Goal: Transaction & Acquisition: Subscribe to service/newsletter

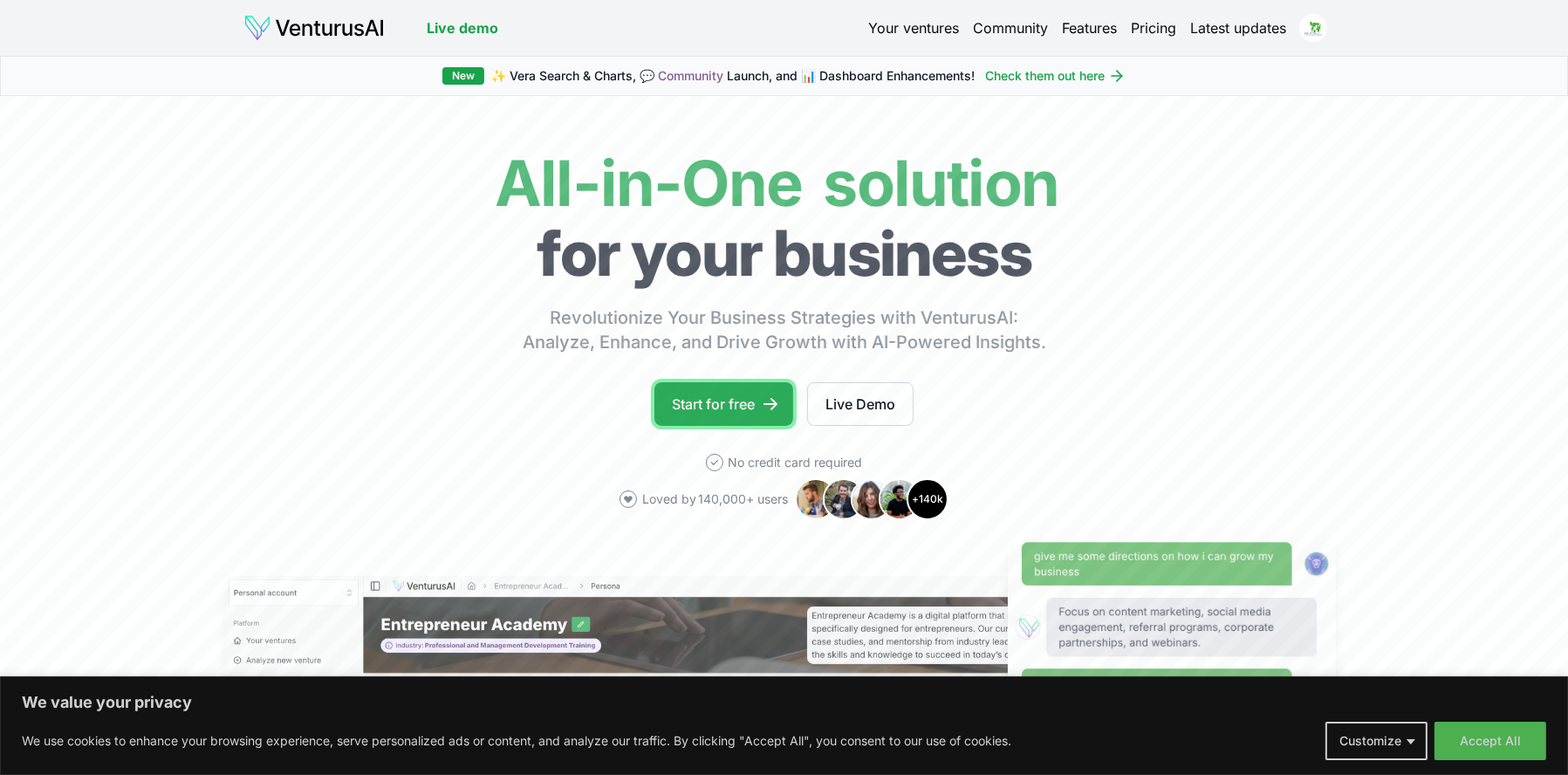
click at [709, 397] on link "Start for free" at bounding box center [723, 404] width 139 height 44
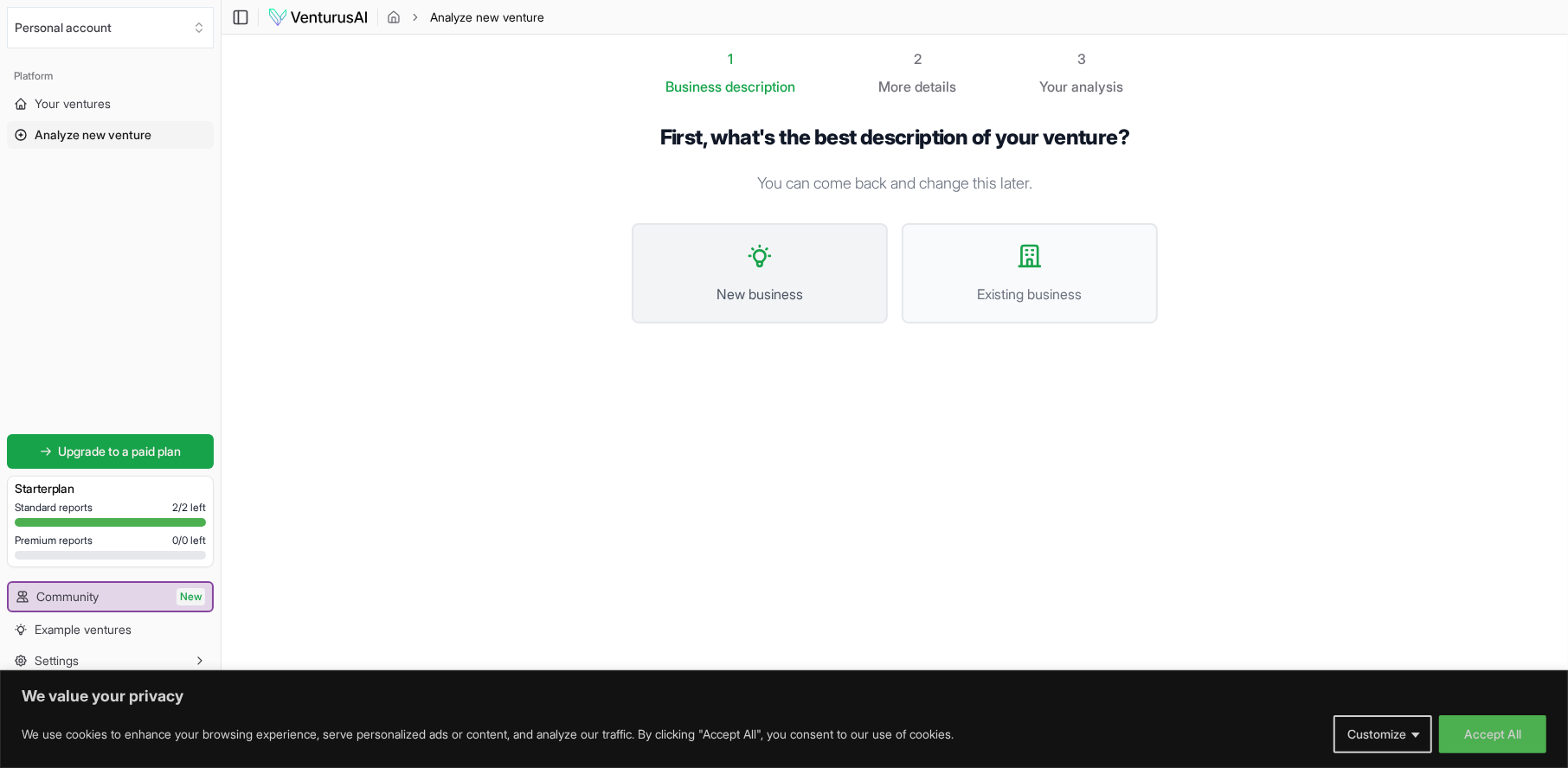
click at [831, 264] on button "New business" at bounding box center [760, 273] width 256 height 100
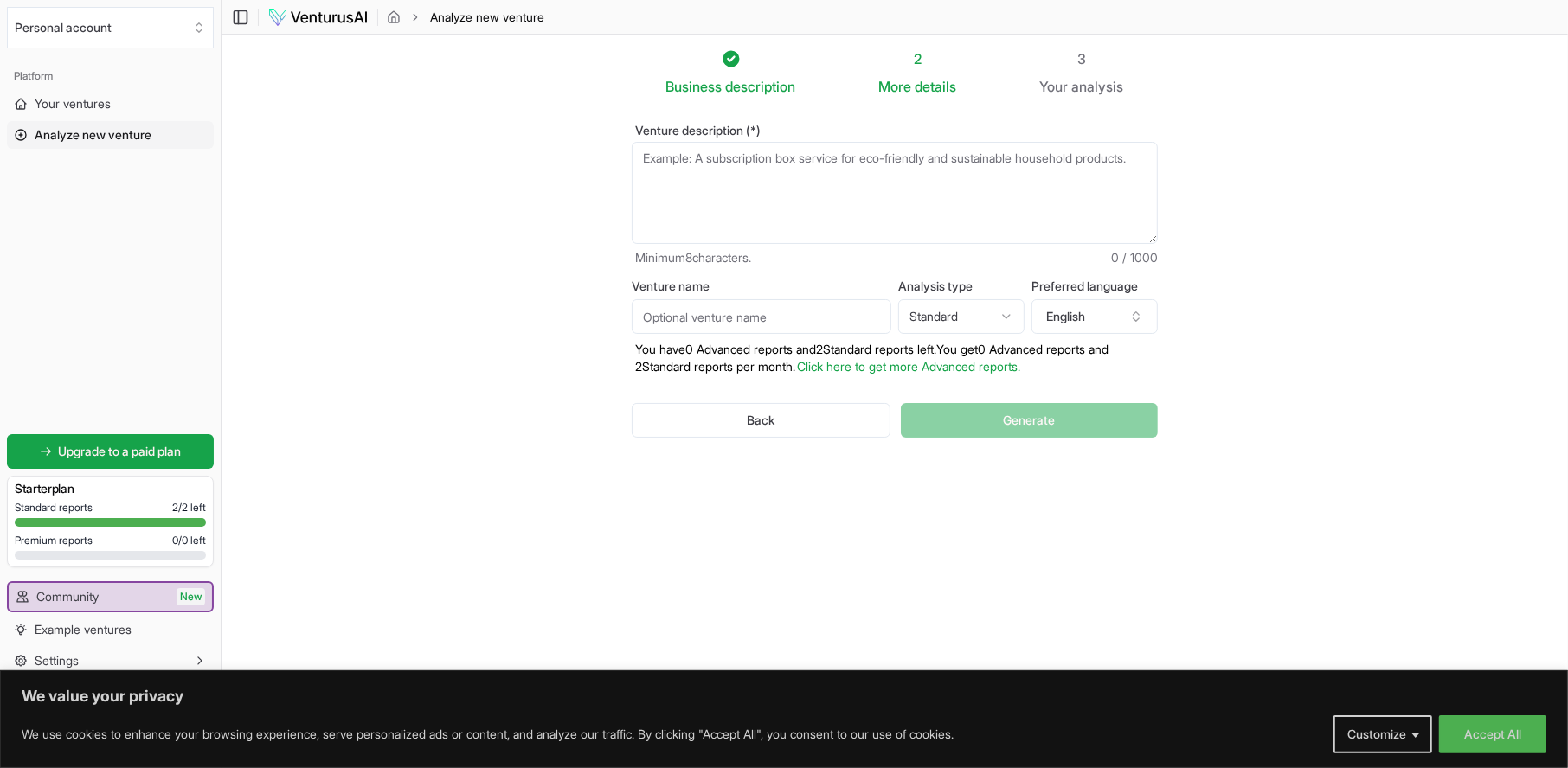
click at [759, 191] on textarea "Venture description (*)" at bounding box center [895, 192] width 526 height 102
paste textarea "Core Insights Studio is an emerging research, innovation, and strategy company …"
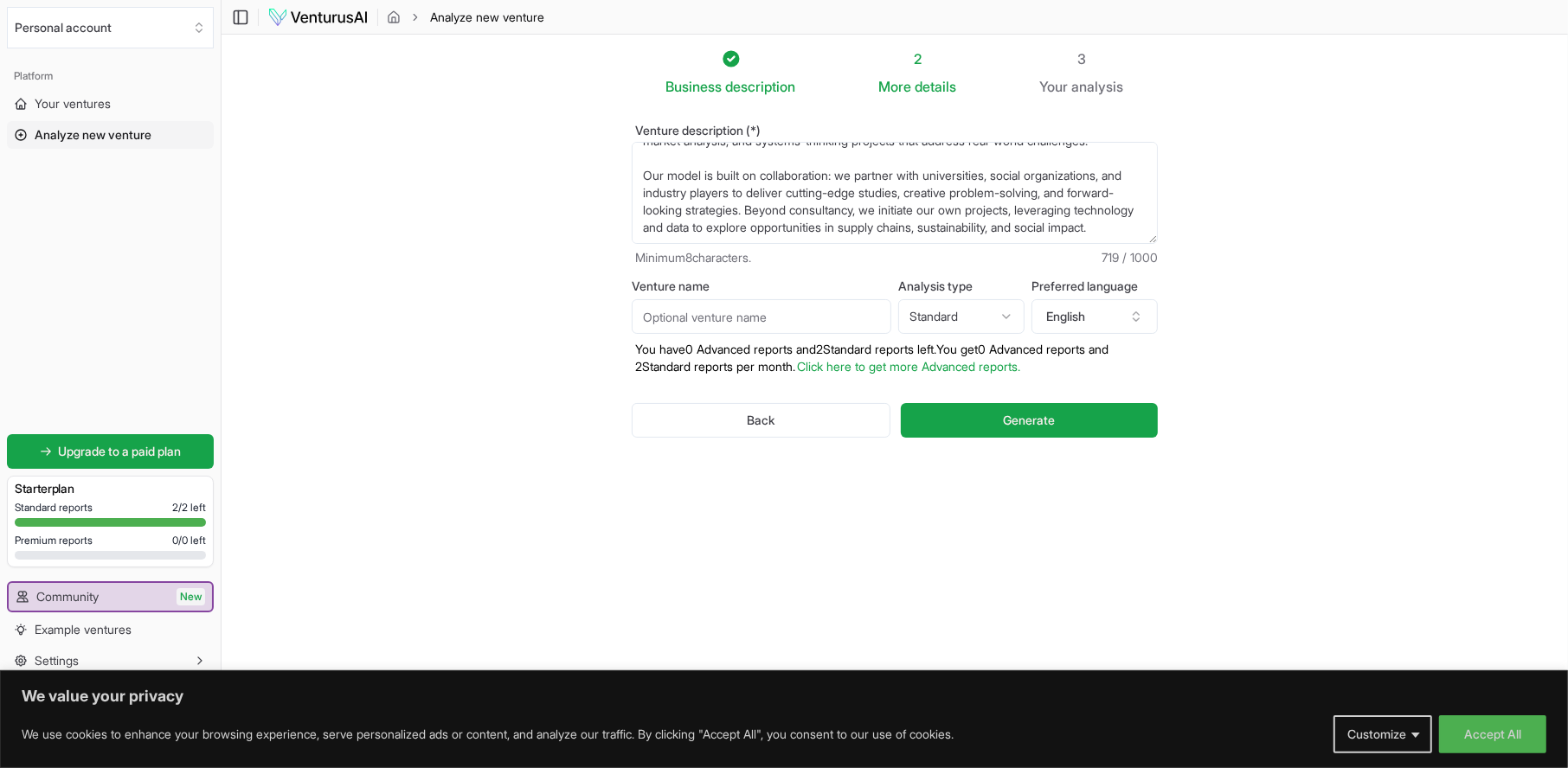
scroll to position [103, 0]
click at [855, 228] on textarea "Core Insights Studio is an emerging research, innovation, and strategy company …" at bounding box center [895, 192] width 526 height 102
paste textarea "Our work spans: Market and systems research – mapping trade flows, sourcing str…"
type textarea "Core Insights Studio is an emerging research, innovation, and strategy company …"
click at [725, 318] on input "Venture name" at bounding box center [761, 316] width 260 height 35
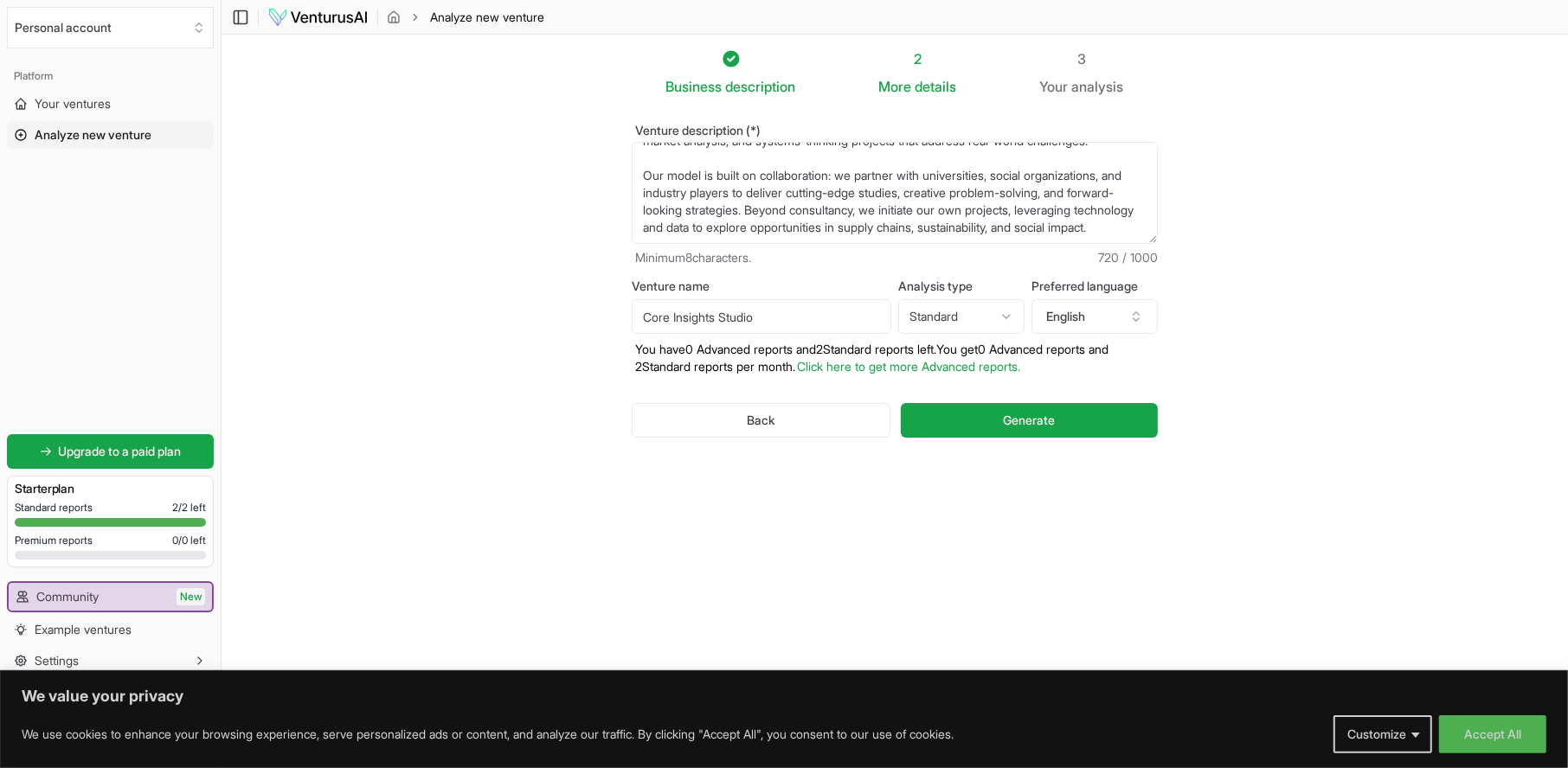
type input "Core Insights Studio"
click at [968, 302] on html "We value your privacy We use cookies to enhance your browsing experience, serve…" at bounding box center [784, 384] width 1568 height 768
click at [1121, 310] on html "We value your privacy We use cookies to enhance your browsing experience, serve…" at bounding box center [784, 384] width 1568 height 768
click at [1271, 322] on section "Business description 2 More details 3 Your analysis Venture description (*) Cor…" at bounding box center [895, 358] width 1347 height 647
click at [1019, 414] on span "Generate" at bounding box center [1028, 420] width 52 height 17
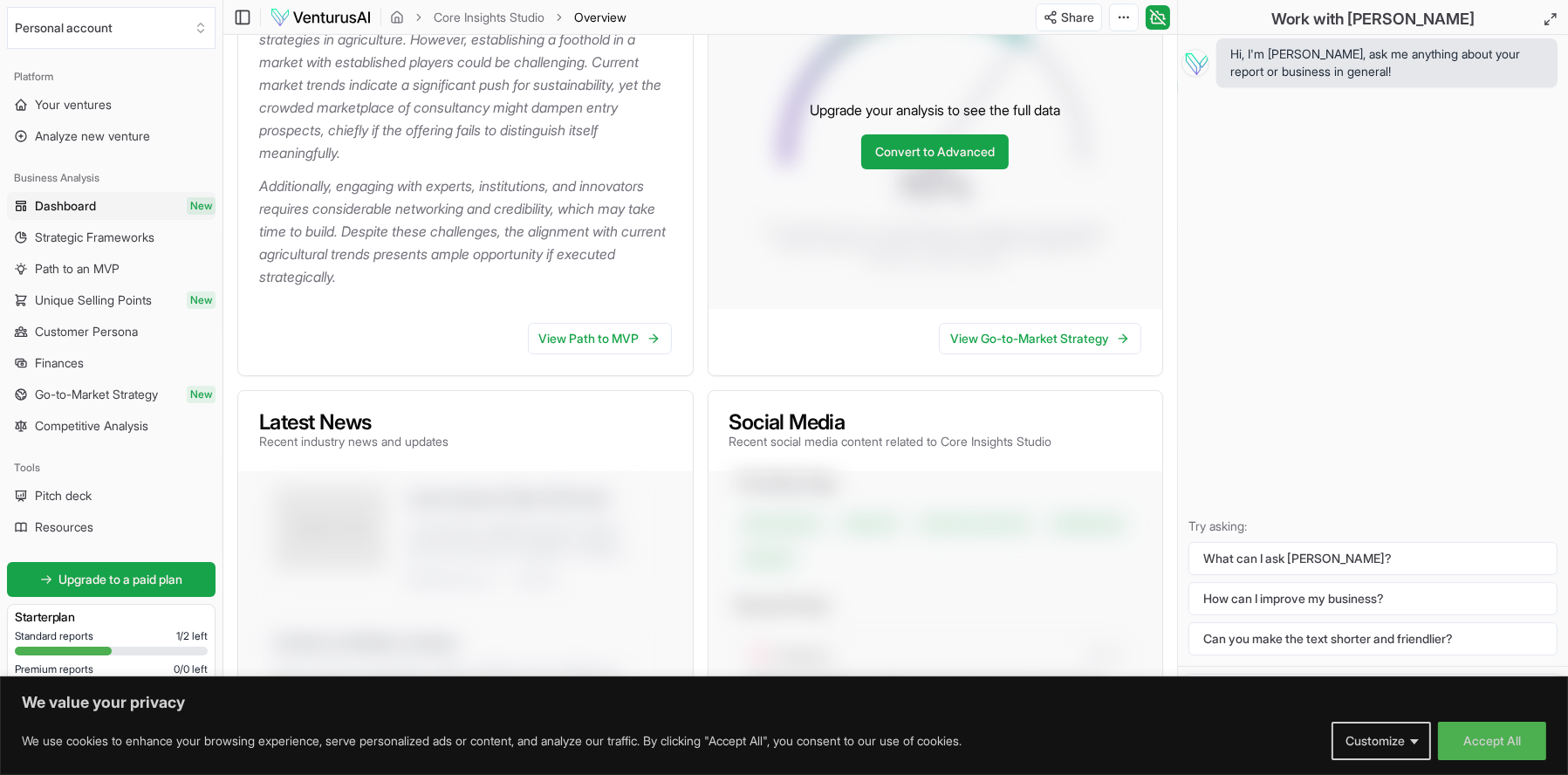
scroll to position [481, 0]
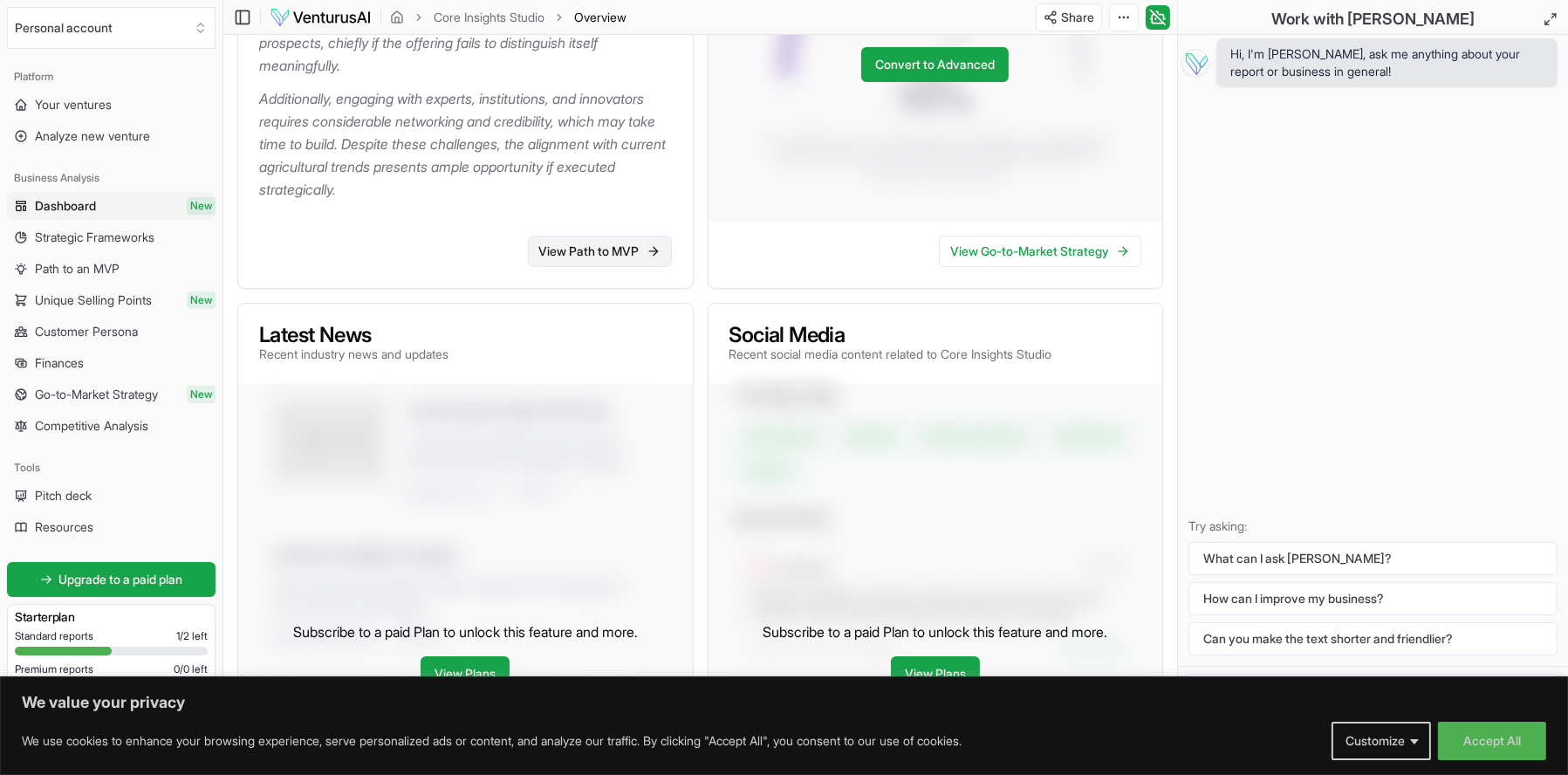
click at [624, 249] on link "View Path to MVP" at bounding box center [600, 251] width 144 height 31
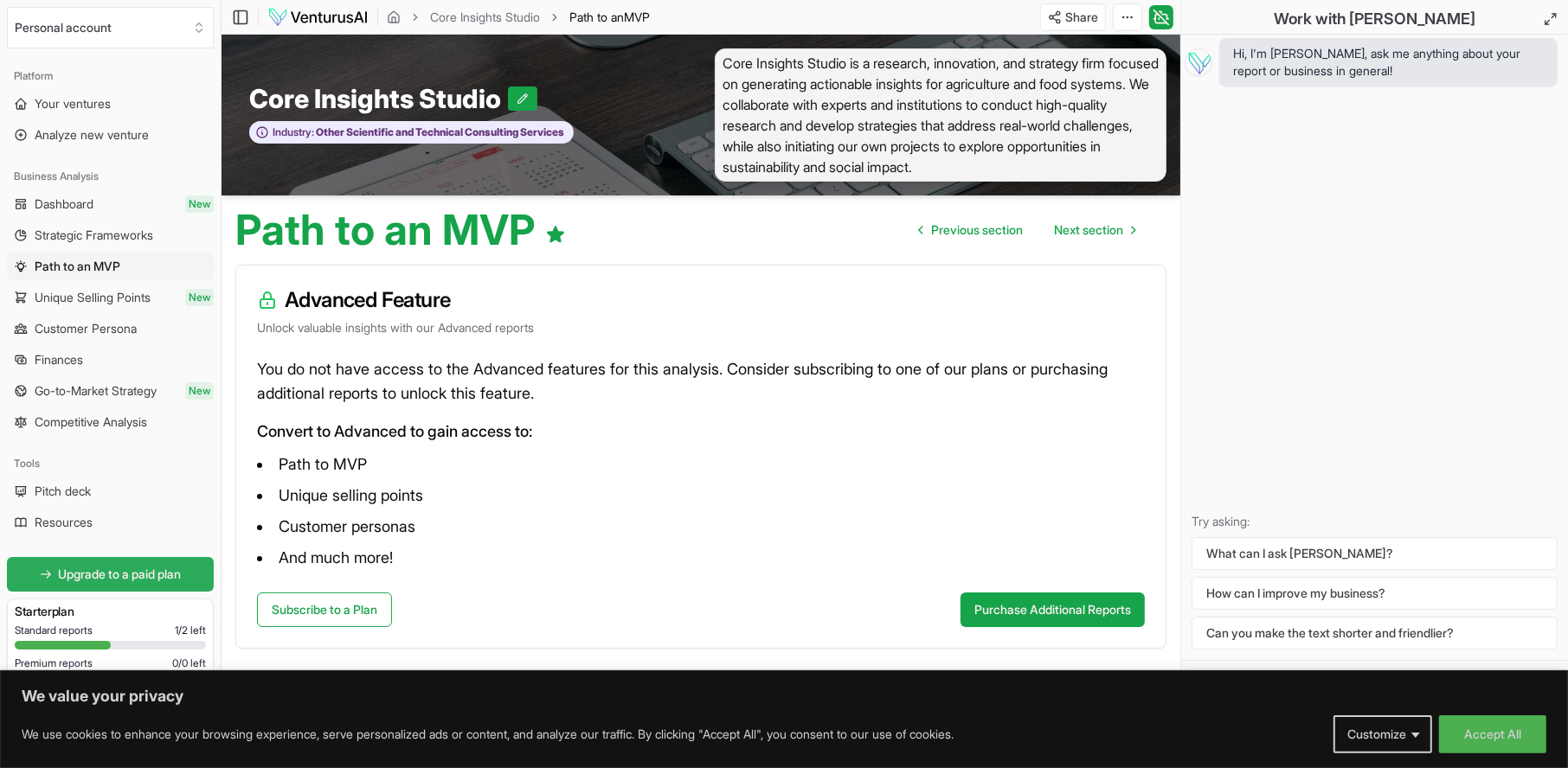
click at [136, 574] on span "Upgrade to a paid plan" at bounding box center [120, 574] width 123 height 17
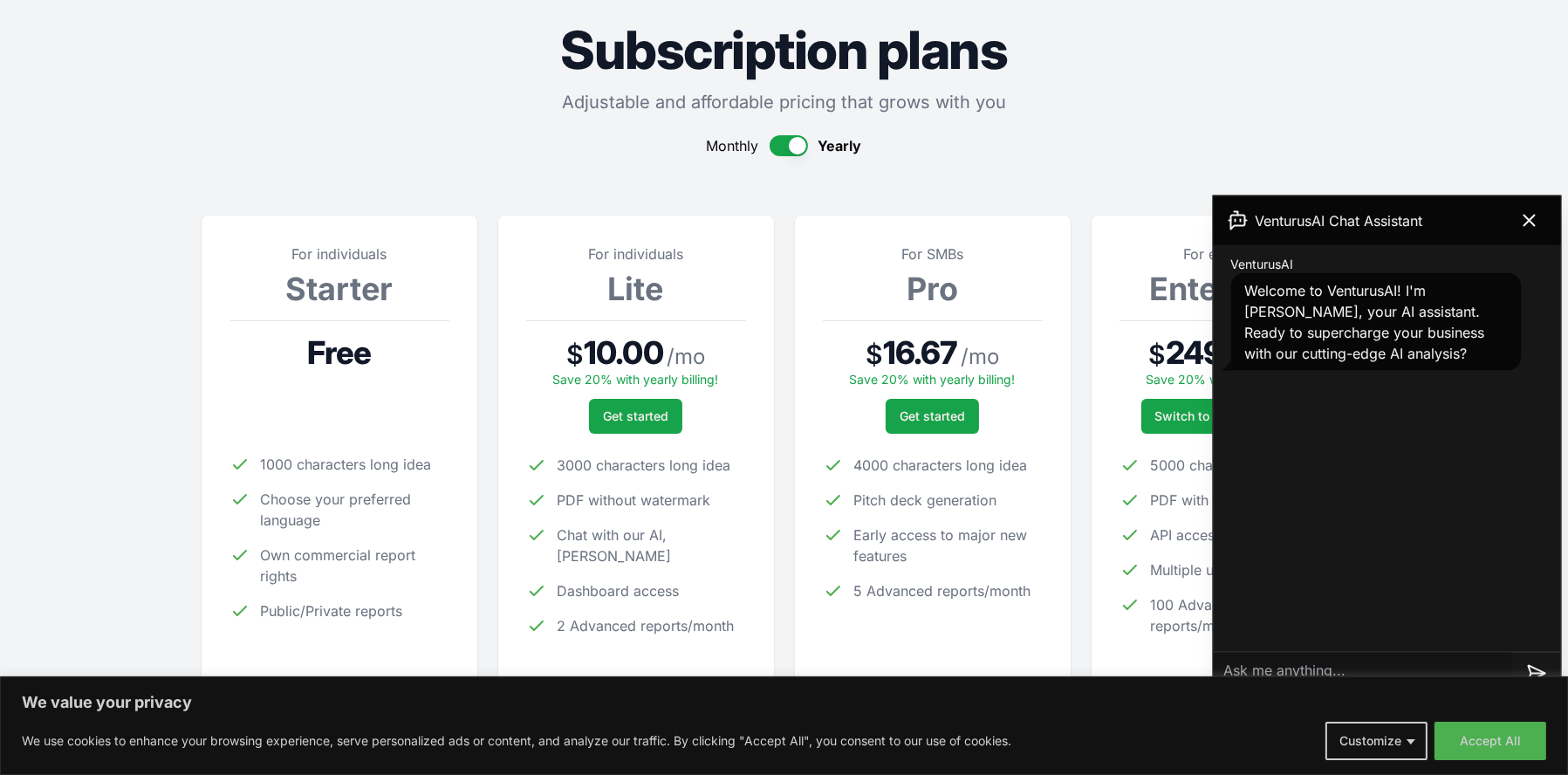
scroll to position [175, 0]
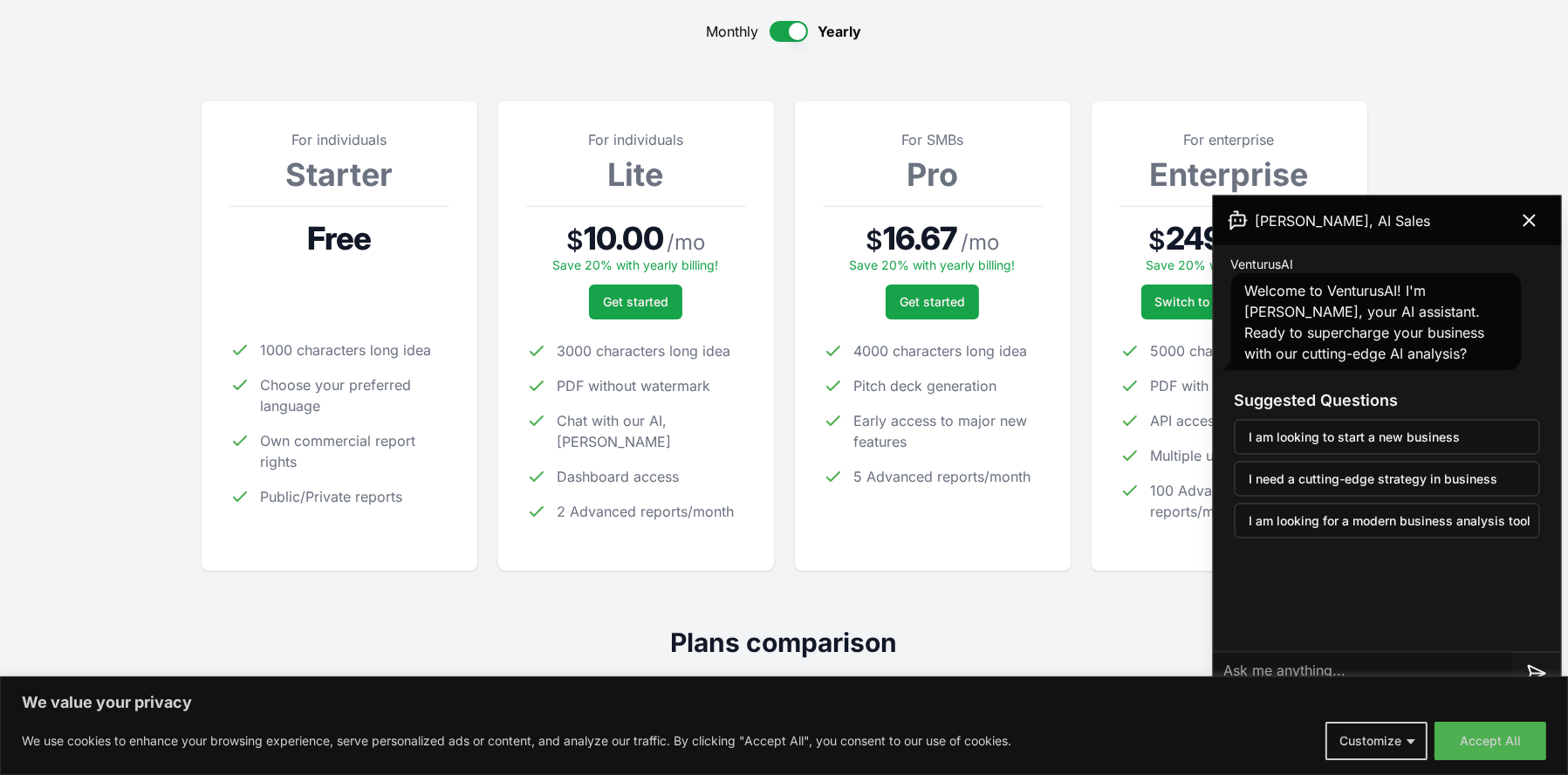
click at [1534, 217] on icon at bounding box center [1529, 220] width 21 height 21
